Goal: Task Accomplishment & Management: Manage account settings

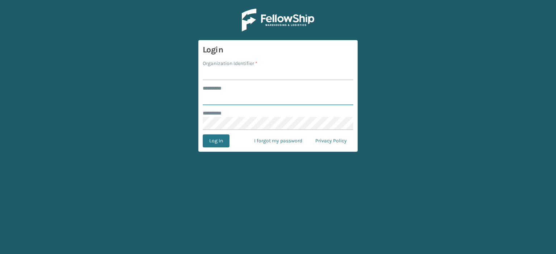
type input "******"
click at [282, 71] on input "Organization Identifier *" at bounding box center [278, 73] width 151 height 13
type input "LifeStyle"
click at [220, 144] on button "Log In" at bounding box center [216, 141] width 27 height 13
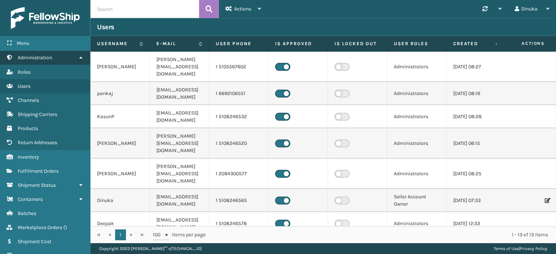
click at [79, 56] on icon at bounding box center [81, 57] width 6 height 5
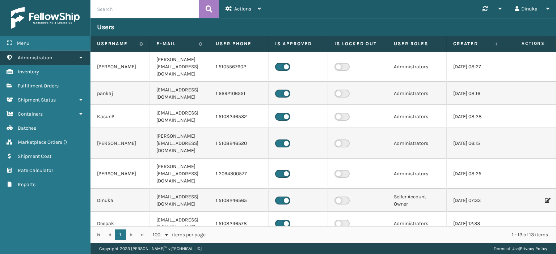
click at [83, 61] on link "Administration" at bounding box center [45, 58] width 90 height 14
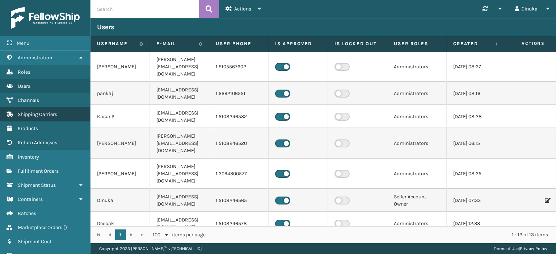
click at [49, 114] on span "Shipping Carriers" at bounding box center [37, 115] width 39 height 6
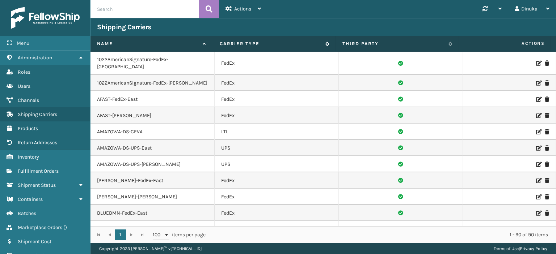
click at [326, 46] on span "Carrier Type" at bounding box center [274, 44] width 109 height 7
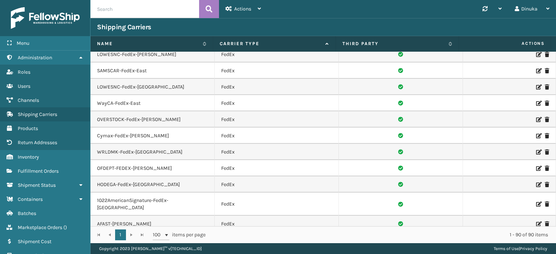
scroll to position [326, 0]
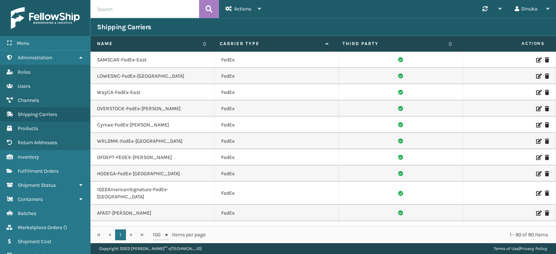
click at [536, 156] on icon at bounding box center [538, 157] width 4 height 5
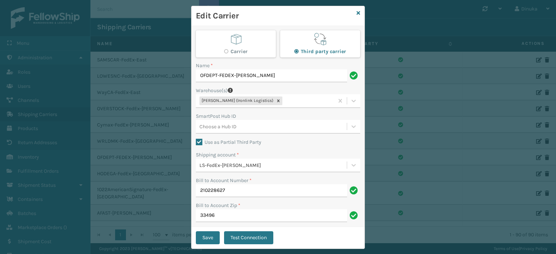
scroll to position [23, 0]
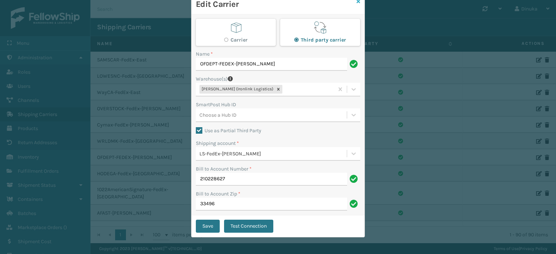
click at [357, 2] on icon at bounding box center [359, 1] width 4 height 5
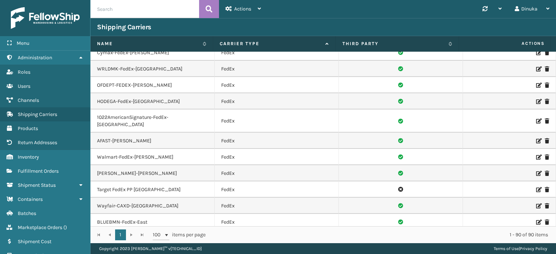
scroll to position [434, 0]
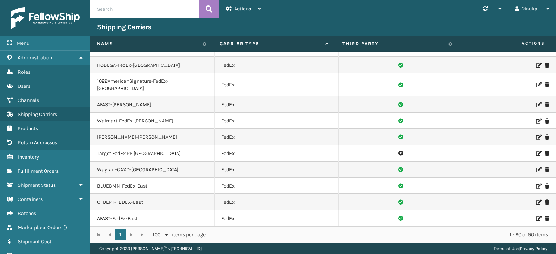
click at [536, 200] on icon at bounding box center [538, 202] width 4 height 5
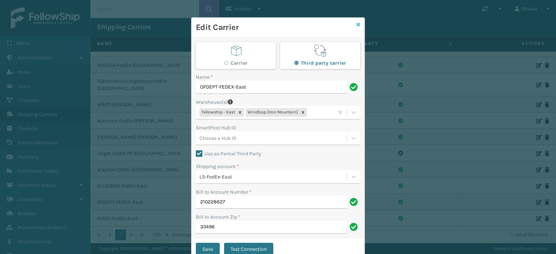
click at [357, 25] on icon at bounding box center [359, 24] width 4 height 5
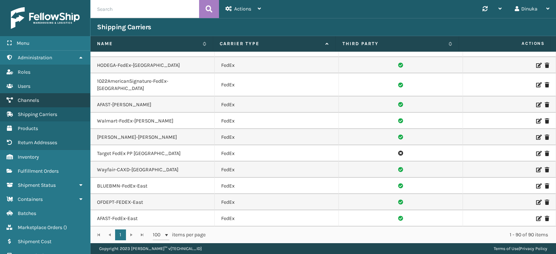
click at [40, 100] on link "Channels" at bounding box center [45, 100] width 90 height 14
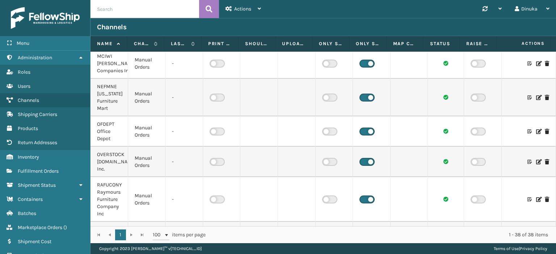
scroll to position [760, 0]
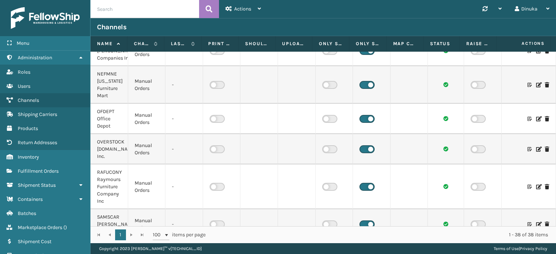
click at [536, 122] on icon at bounding box center [538, 119] width 4 height 5
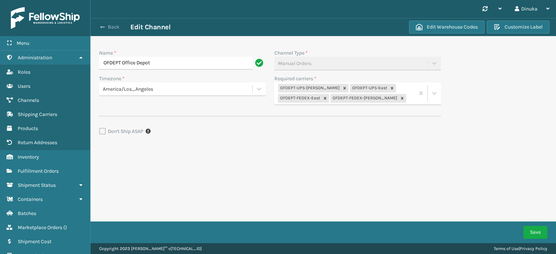
click at [103, 28] on span "button" at bounding box center [102, 27] width 4 height 5
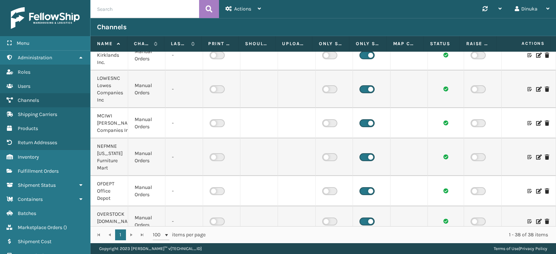
scroll to position [724, 0]
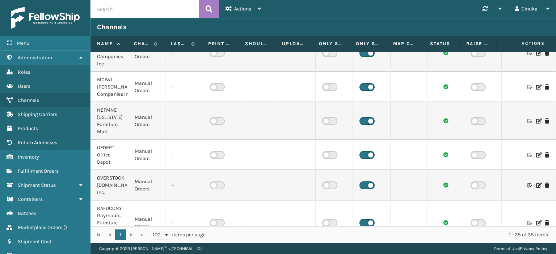
click at [536, 158] on icon at bounding box center [538, 155] width 4 height 5
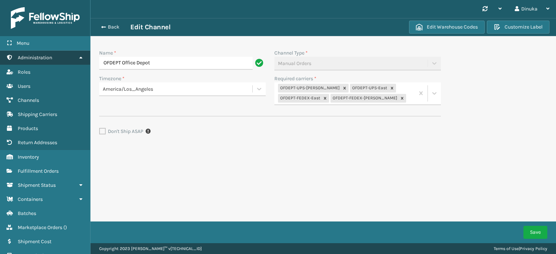
click at [81, 59] on icon at bounding box center [81, 57] width 6 height 5
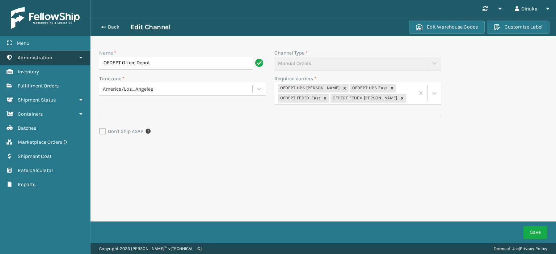
click at [78, 57] on icon at bounding box center [81, 57] width 6 height 5
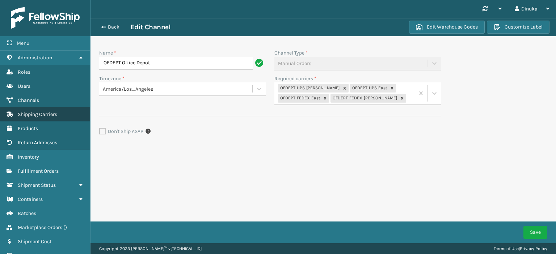
click at [55, 115] on span "Shipping Carriers" at bounding box center [37, 115] width 39 height 6
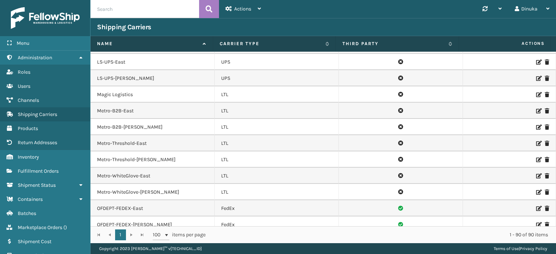
scroll to position [833, 0]
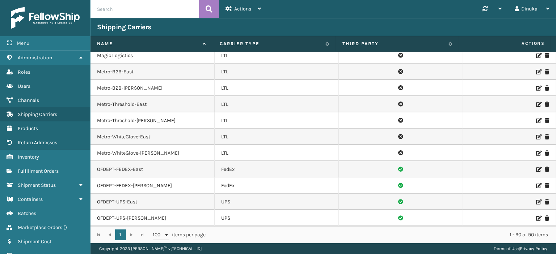
click at [536, 167] on icon at bounding box center [538, 169] width 4 height 5
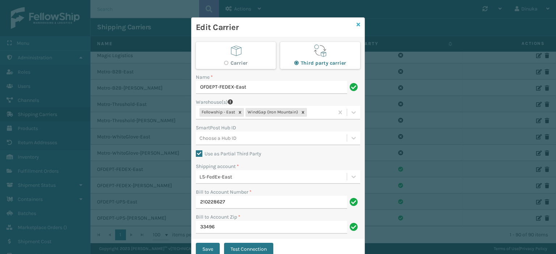
click at [357, 26] on icon at bounding box center [359, 24] width 4 height 5
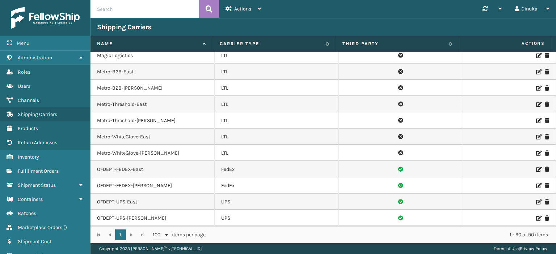
click at [536, 184] on icon at bounding box center [538, 186] width 4 height 5
